Goal: Transaction & Acquisition: Purchase product/service

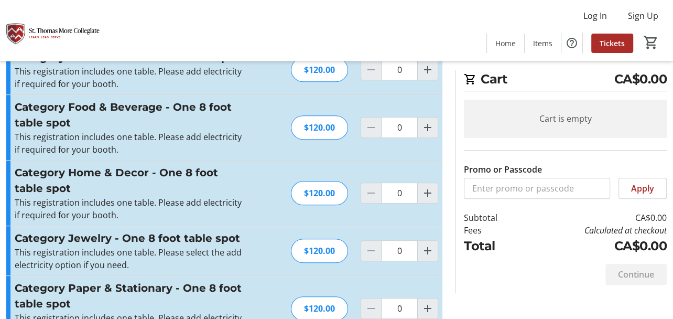
scroll to position [437, 0]
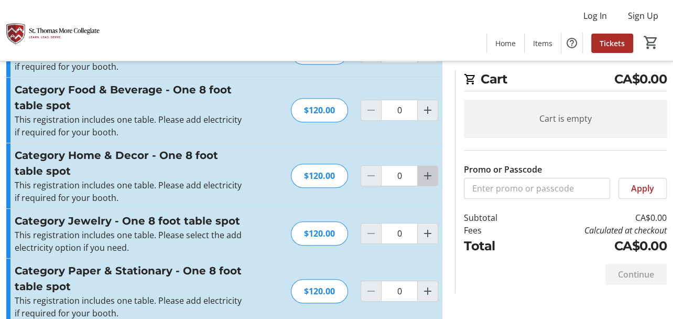
click at [428, 176] on mat-icon "Increment by one" at bounding box center [428, 175] width 13 height 13
type input "1"
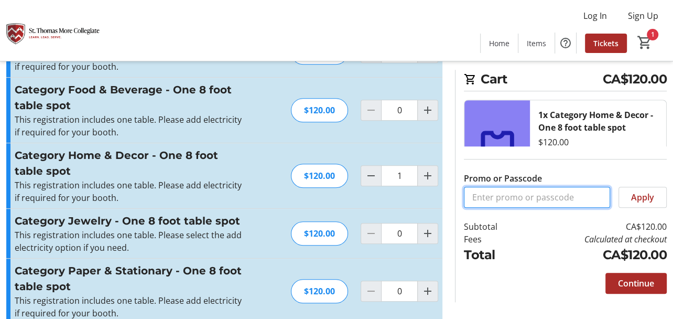
click at [529, 198] on input "Promo or Passcode" at bounding box center [537, 197] width 146 height 21
paste input "EARLYBIRD20"
type input "EARLYBIRD20"
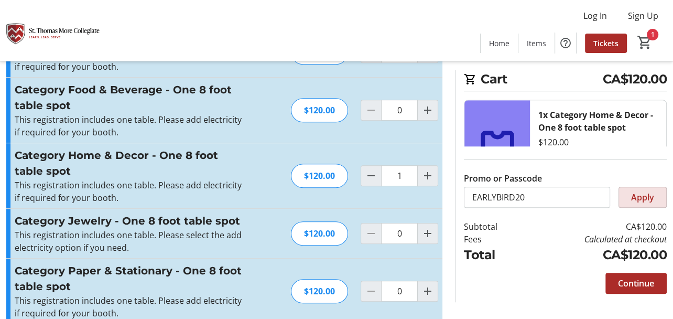
click at [645, 200] on span "Apply" at bounding box center [642, 197] width 23 height 13
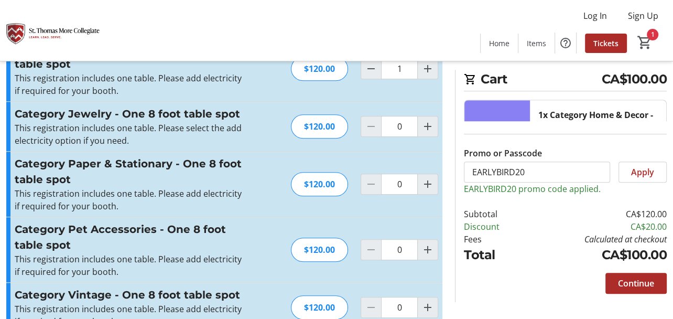
scroll to position [557, 0]
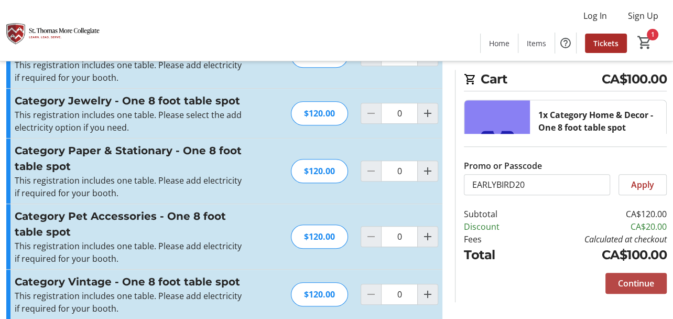
click at [628, 282] on span "Continue" at bounding box center [636, 283] width 36 height 13
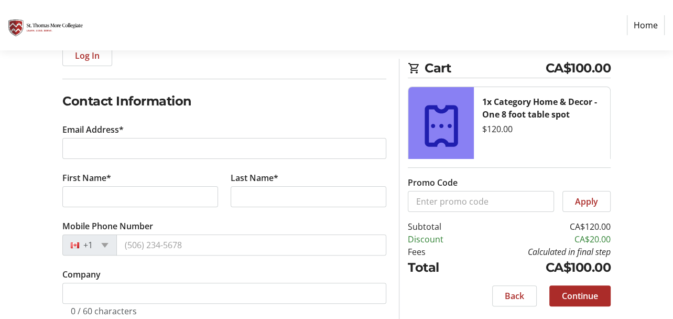
scroll to position [142, 0]
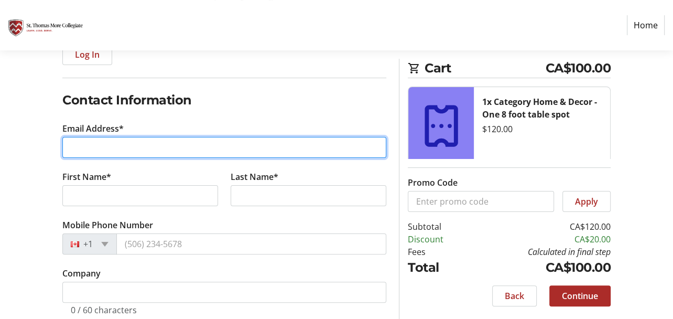
click at [186, 148] on input "Email Address*" at bounding box center [224, 147] width 324 height 21
type input "m"
type input "[EMAIL_ADDRESS][DOMAIN_NAME]"
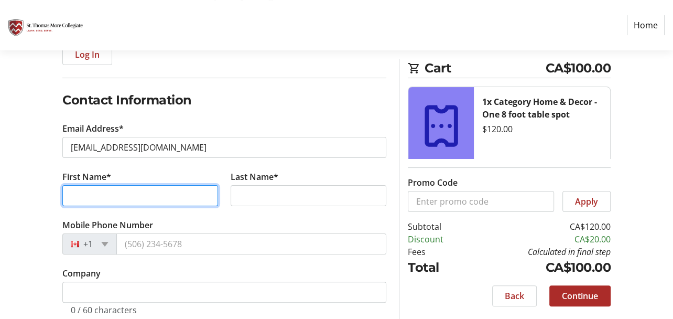
click at [195, 189] on input "First Name*" at bounding box center [140, 195] width 156 height 21
type input "Ninna"
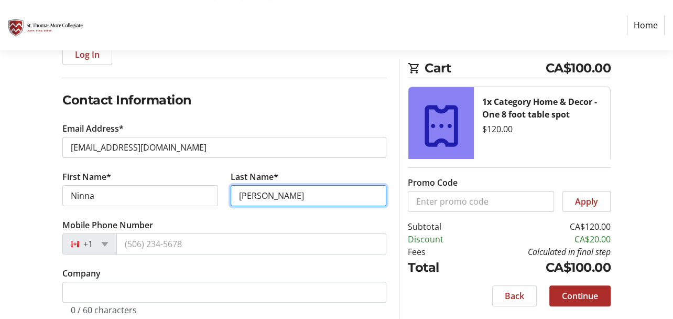
type input "[PERSON_NAME]"
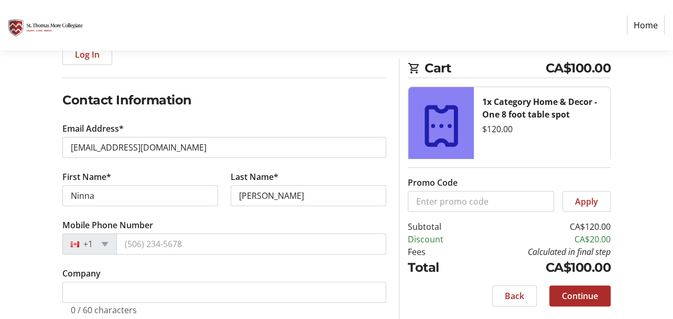
click at [202, 220] on tr-form-field "Mobile Phone Number +1" at bounding box center [224, 243] width 324 height 48
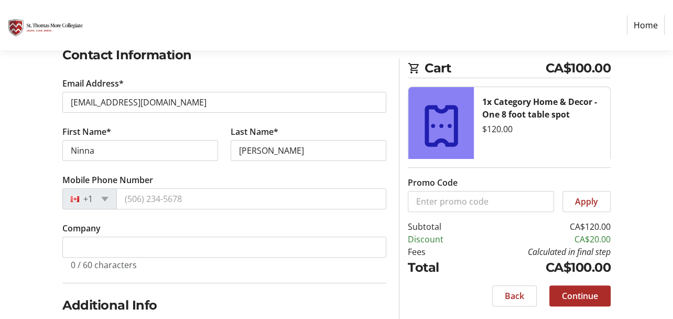
scroll to position [202, 0]
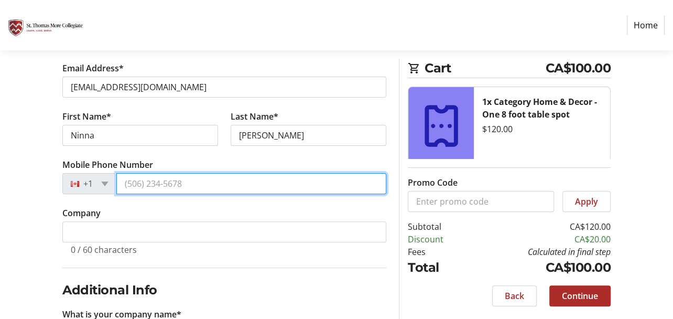
click at [156, 184] on input "Mobile Phone Number" at bounding box center [251, 183] width 270 height 21
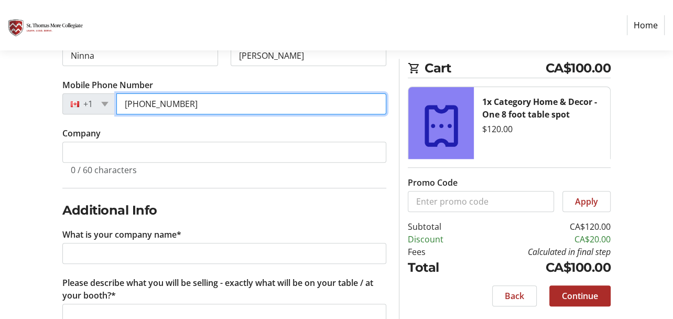
scroll to position [289, 0]
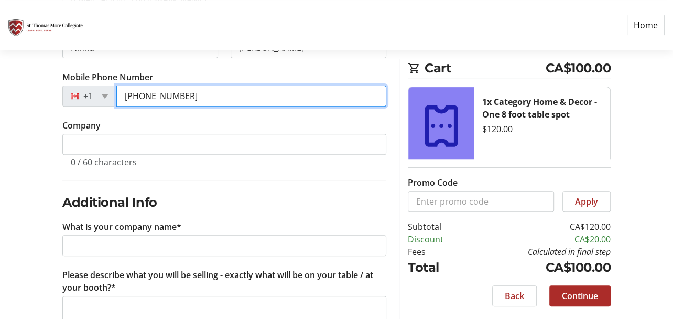
type input "[PHONE_NUMBER]"
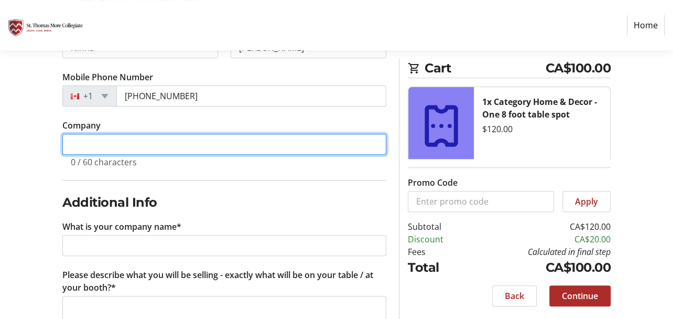
click at [139, 142] on input "Company" at bounding box center [224, 144] width 324 height 21
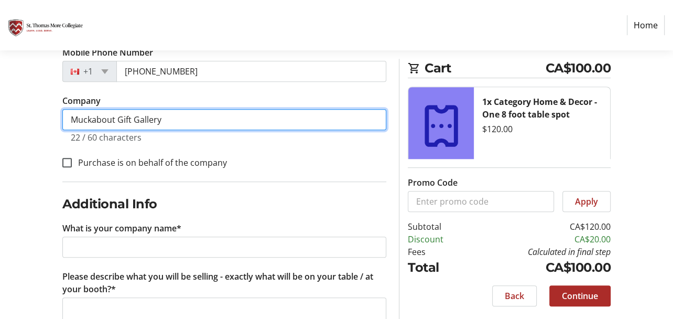
scroll to position [314, 0]
drag, startPoint x: 171, startPoint y: 115, endPoint x: 38, endPoint y: 116, distance: 133.2
click at [38, 116] on div "Log In to Your Account (Optional) Or continue below to checkout as a guest. Log…" at bounding box center [336, 236] width 673 height 824
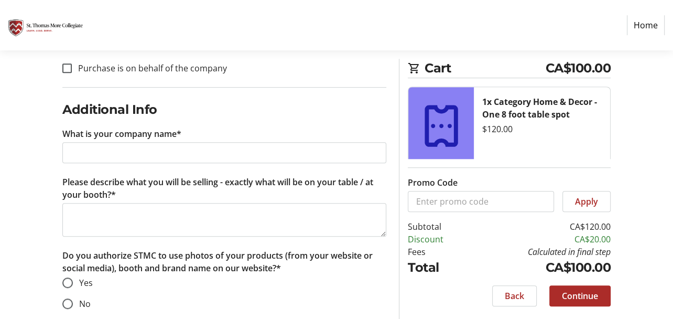
scroll to position [428, 0]
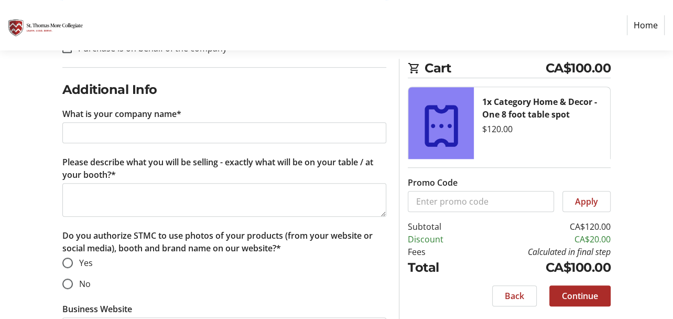
type input "Muckabout Gift Gallery"
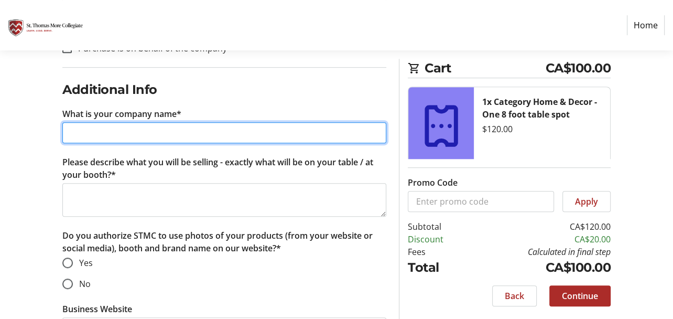
click at [139, 130] on input "What is your company name*" at bounding box center [224, 132] width 324 height 21
paste input "Muckabout Gift Gallery"
type input "Muckabout Gift Gallery"
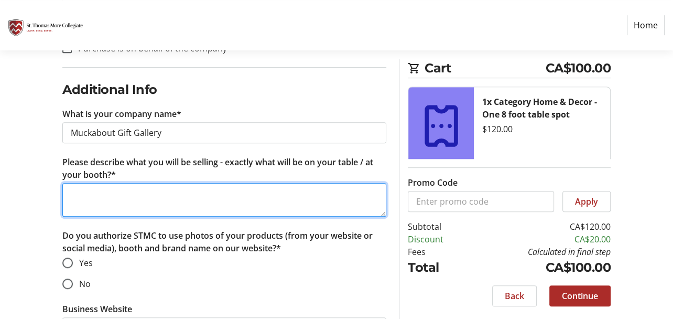
click at [128, 197] on textarea "Please describe what you will be selling - exactly what will be on your table /…" at bounding box center [224, 200] width 324 height 34
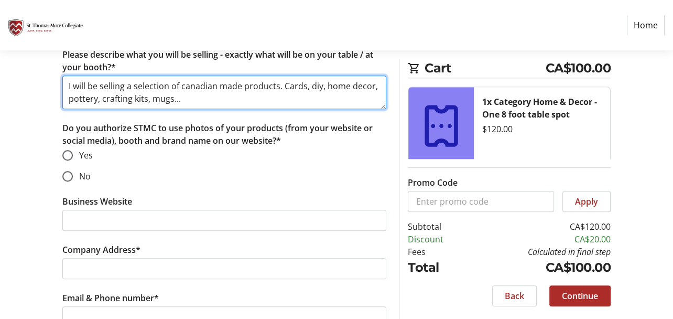
scroll to position [536, 0]
type textarea "I will be selling a selection of canadian made products. Cards, diy, home decor…"
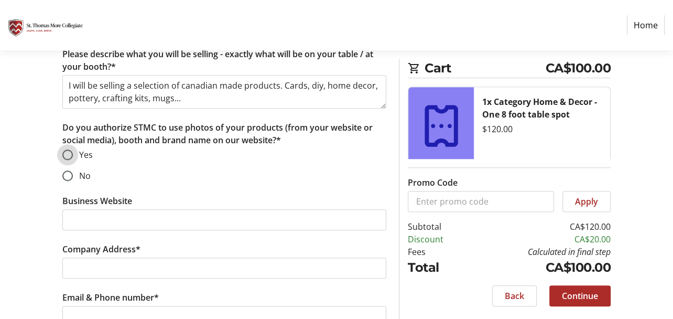
click at [68, 152] on input "Yes" at bounding box center [67, 154] width 10 height 10
radio input "true"
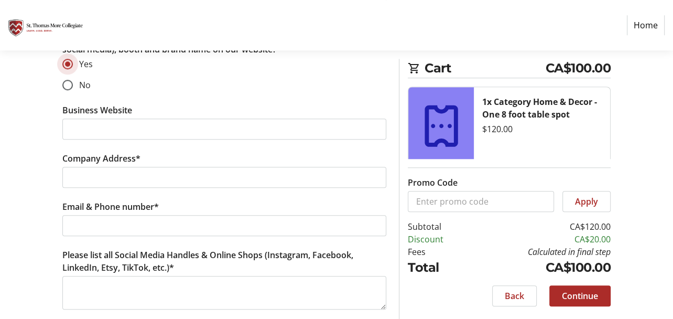
scroll to position [631, 0]
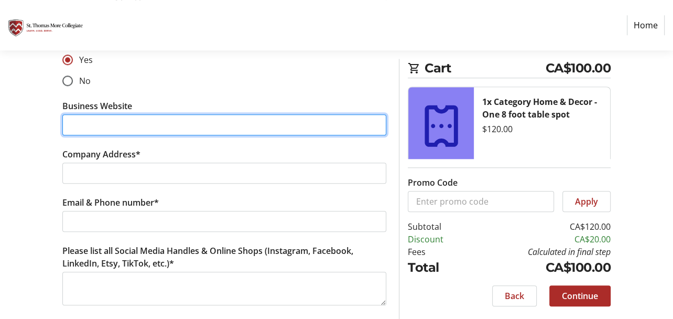
click at [78, 127] on input "Business Website" at bounding box center [224, 124] width 324 height 21
paste input "Muckabout Gift Gallery"
click at [135, 122] on input "Muckabout Gift Gallery" at bounding box center [224, 124] width 324 height 21
click at [174, 124] on input "MuckaboutGiftGallery" at bounding box center [224, 124] width 324 height 21
type input "[DOMAIN_NAME]"
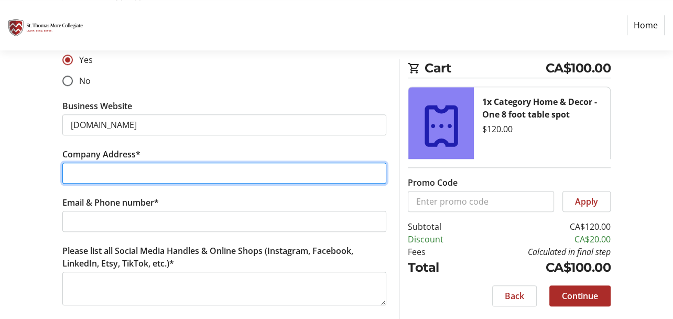
click at [154, 174] on input "Company Address*" at bounding box center [224, 173] width 324 height 21
type input "[STREET_ADDRESS]"
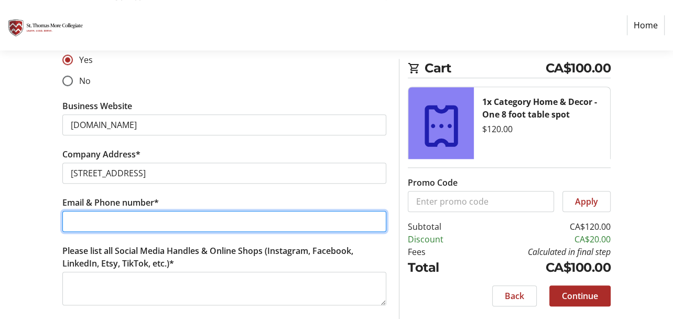
click at [197, 219] on input "Email & Phone number*" at bounding box center [224, 221] width 324 height 21
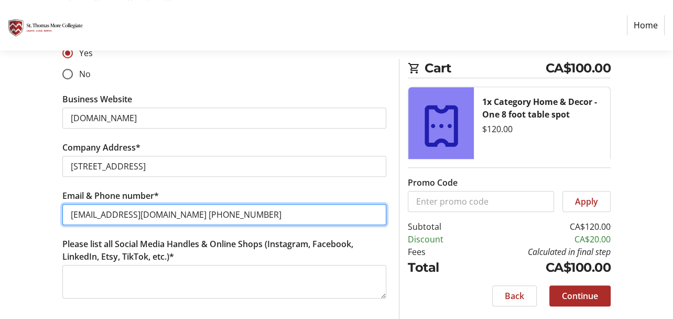
type input "[EMAIL_ADDRESS][DOMAIN_NAME] [PHONE_NUMBER]"
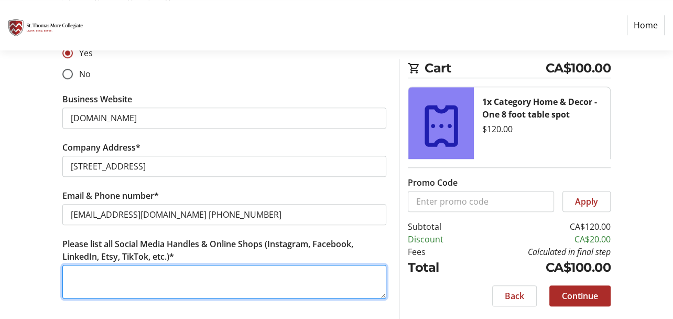
click at [229, 268] on textarea "Please list all Social Media Handles & Online Shops (Instagram, Facebook, Linke…" at bounding box center [224, 282] width 324 height 34
type textarea "muckboutgiftgallery on instagram and facebook"
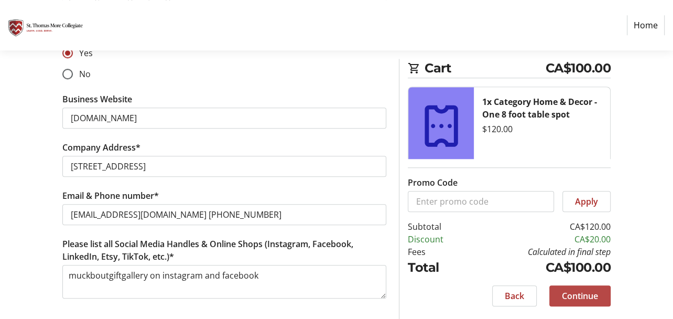
click at [573, 297] on span "Continue" at bounding box center [580, 295] width 36 height 13
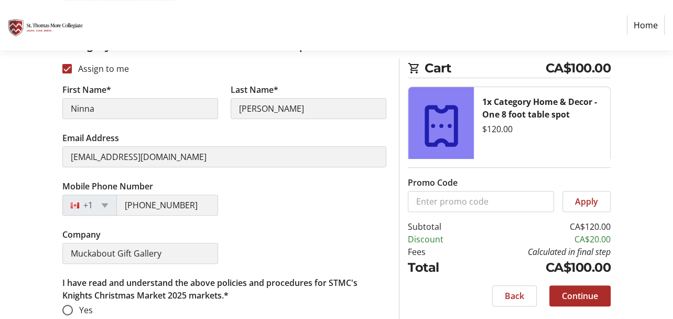
scroll to position [249, 0]
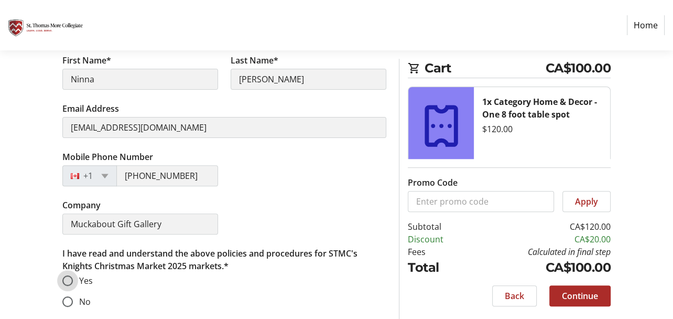
click at [69, 281] on input "Yes" at bounding box center [67, 280] width 10 height 10
radio input "true"
click at [594, 295] on span "Continue" at bounding box center [580, 295] width 36 height 13
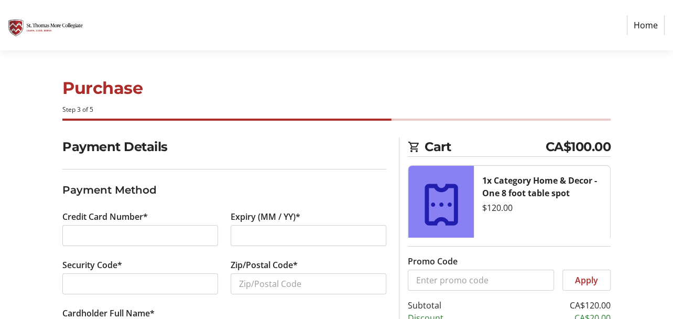
scroll to position [79, 0]
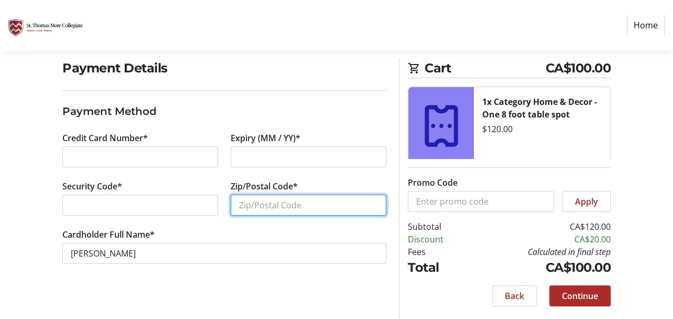
click at [261, 204] on input "Zip/Postal Code*" at bounding box center [309, 205] width 156 height 21
type input "V5C 2K8"
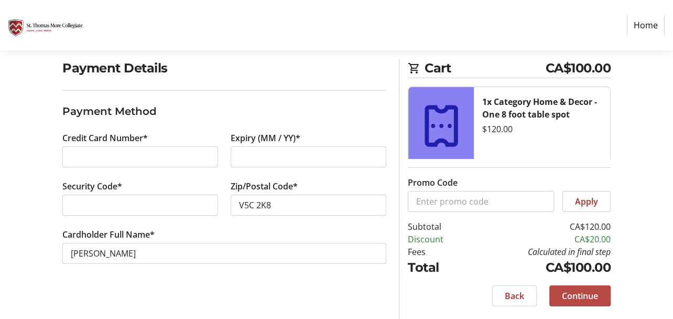
click at [588, 297] on span "Continue" at bounding box center [580, 295] width 36 height 13
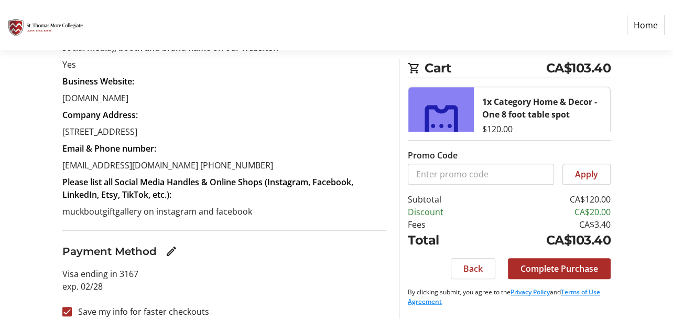
scroll to position [359, 0]
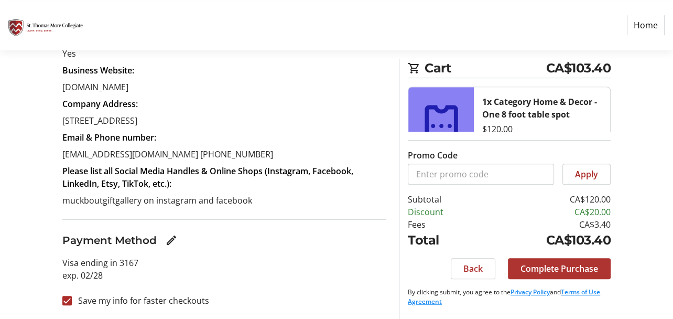
click at [544, 271] on span "Complete Purchase" at bounding box center [560, 268] width 78 height 13
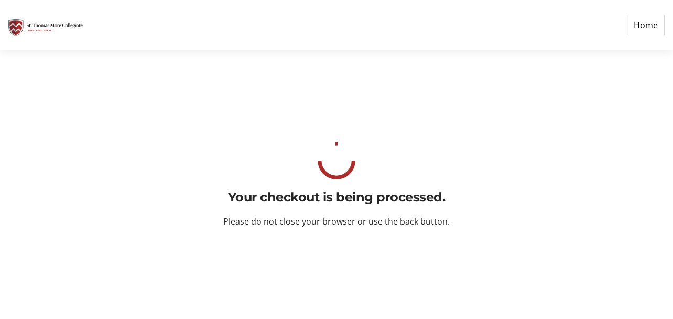
scroll to position [0, 0]
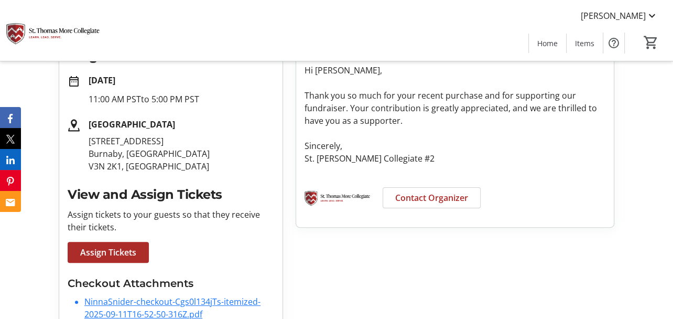
scroll to position [231, 0]
